Goal: Transaction & Acquisition: Purchase product/service

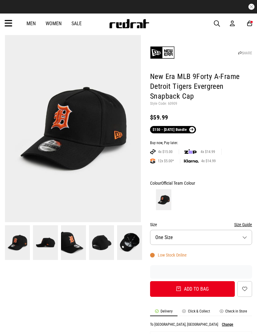
click at [252, 21] on div "3" at bounding box center [251, 22] width 3 height 3
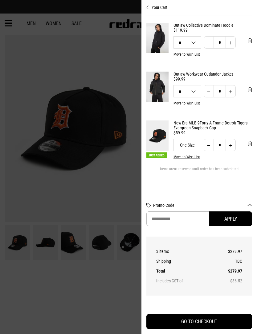
click at [248, 143] on button "'Remove from cart" at bounding box center [249, 143] width 14 height 15
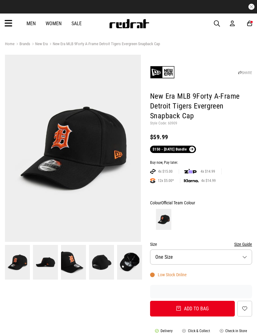
scroll to position [20, 0]
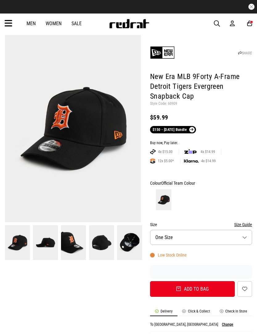
click at [253, 21] on div "Men Women Sale Sign in New Back Footwear Back Mens Back Womens Back Youth & Kid…" at bounding box center [128, 24] width 257 height 20
click at [251, 21] on div "2" at bounding box center [251, 22] width 3 height 3
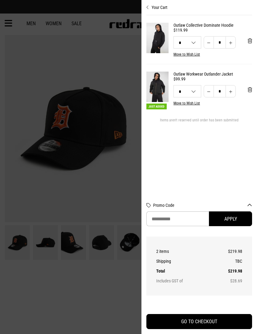
click at [83, 291] on div at bounding box center [128, 167] width 257 height 334
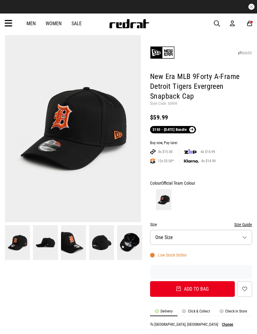
click at [142, 26] on img at bounding box center [129, 23] width 41 height 9
